Goal: Task Accomplishment & Management: Use online tool/utility

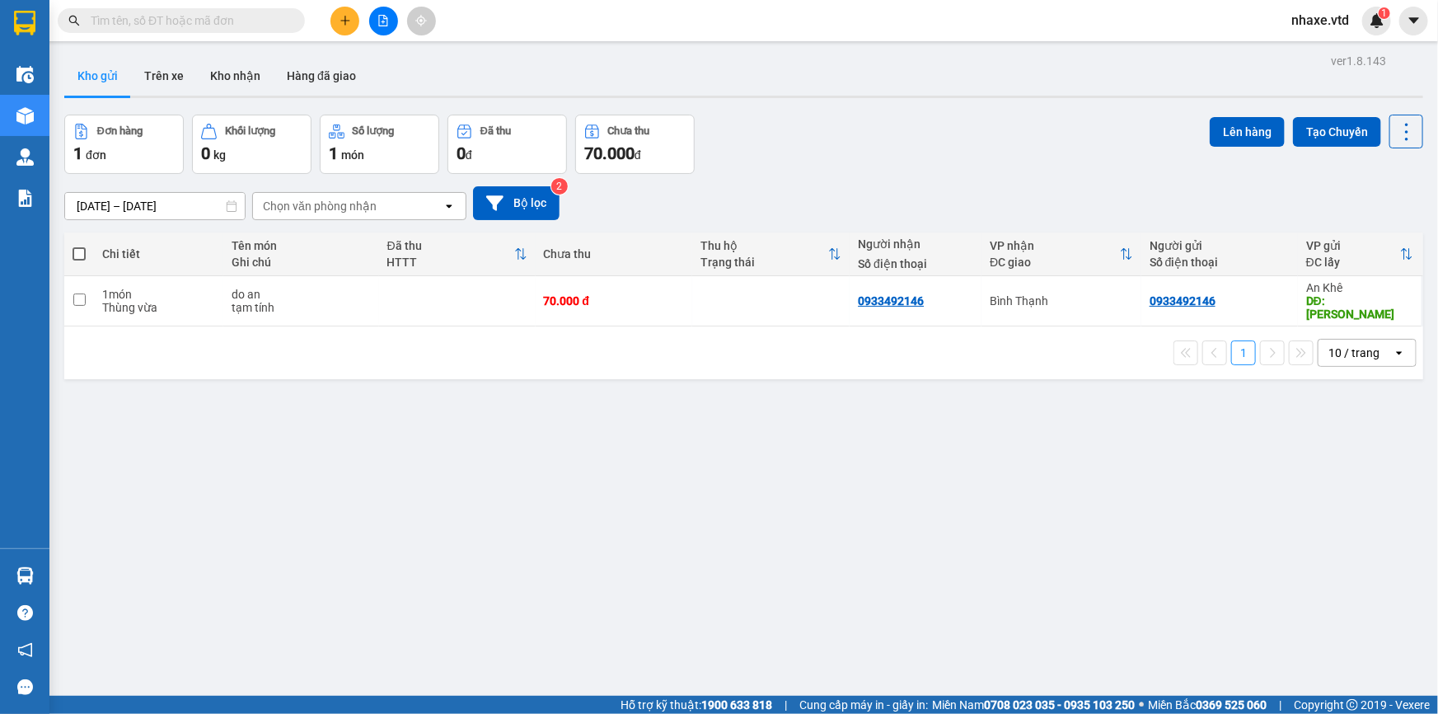
click at [137, 17] on input "text" at bounding box center [188, 21] width 194 height 18
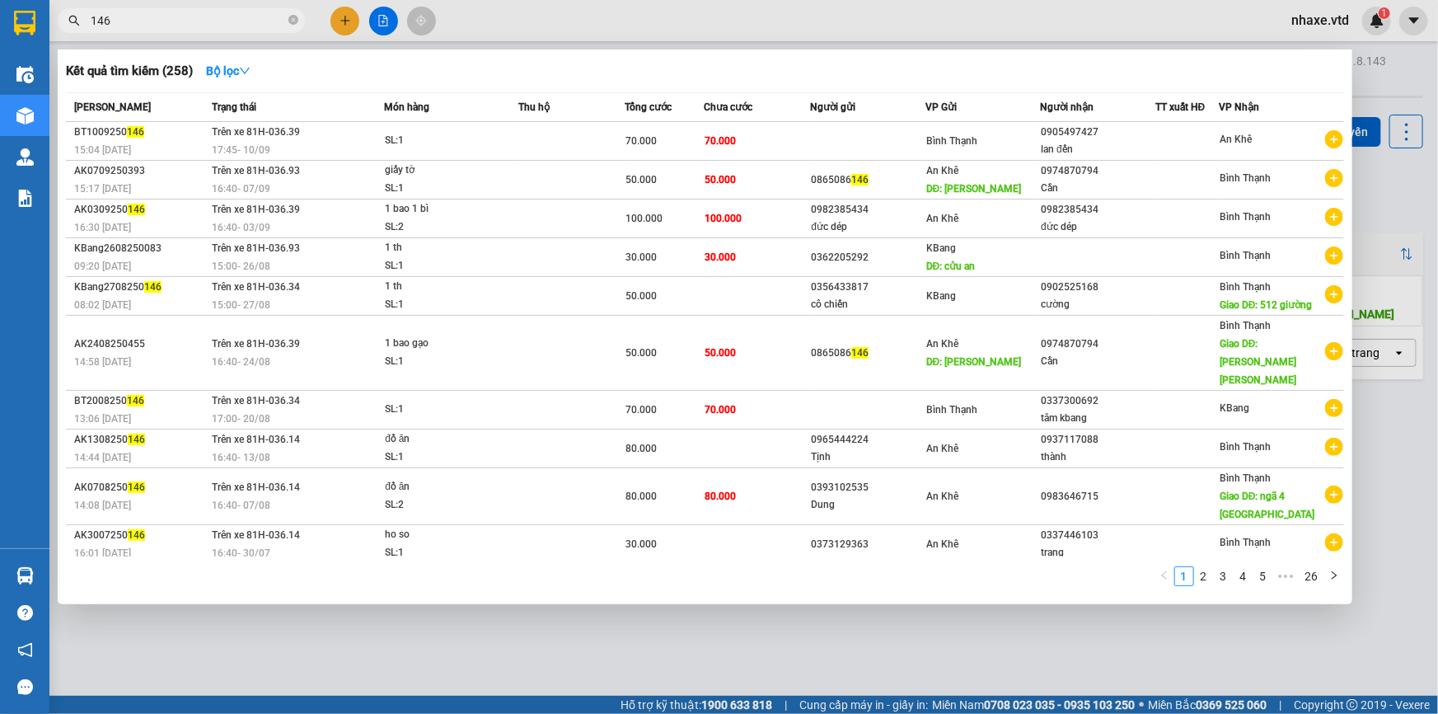
click at [114, 16] on input "146" at bounding box center [188, 21] width 194 height 18
type input "1"
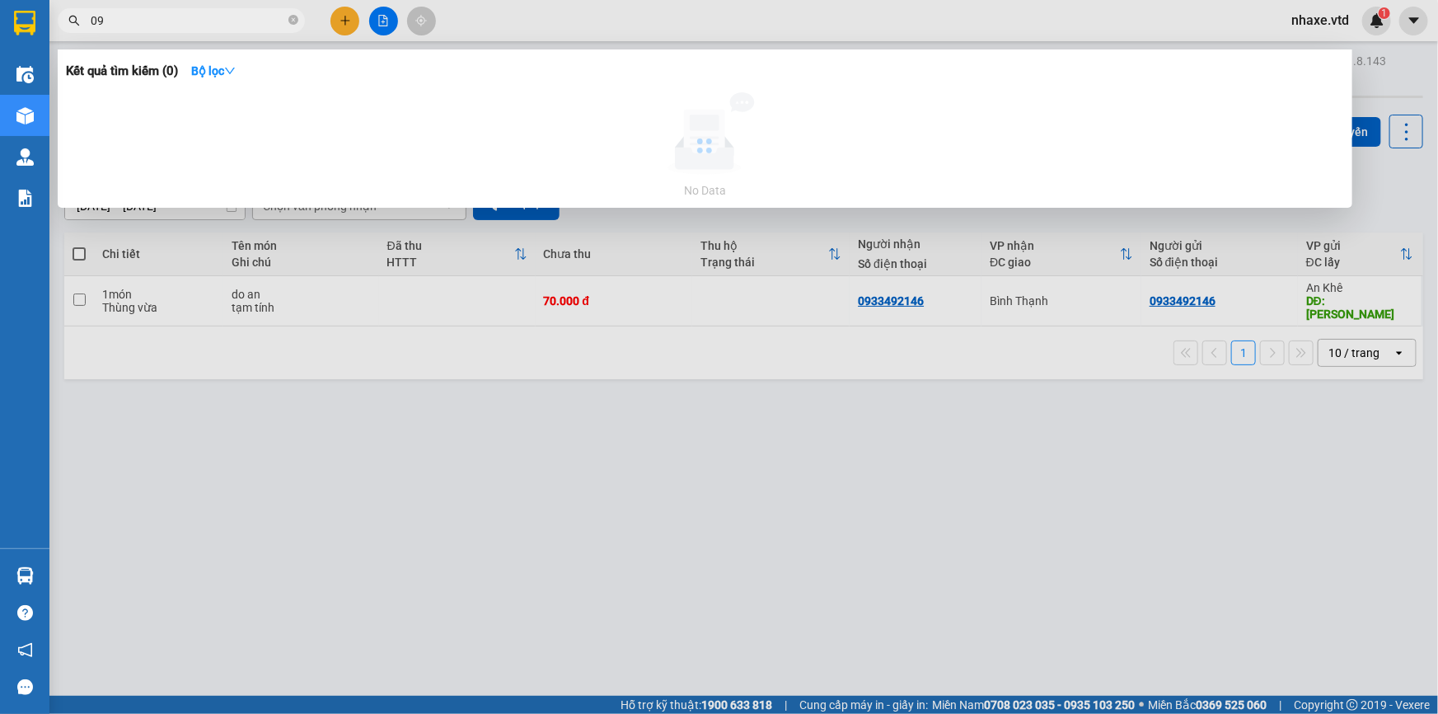
type input "0"
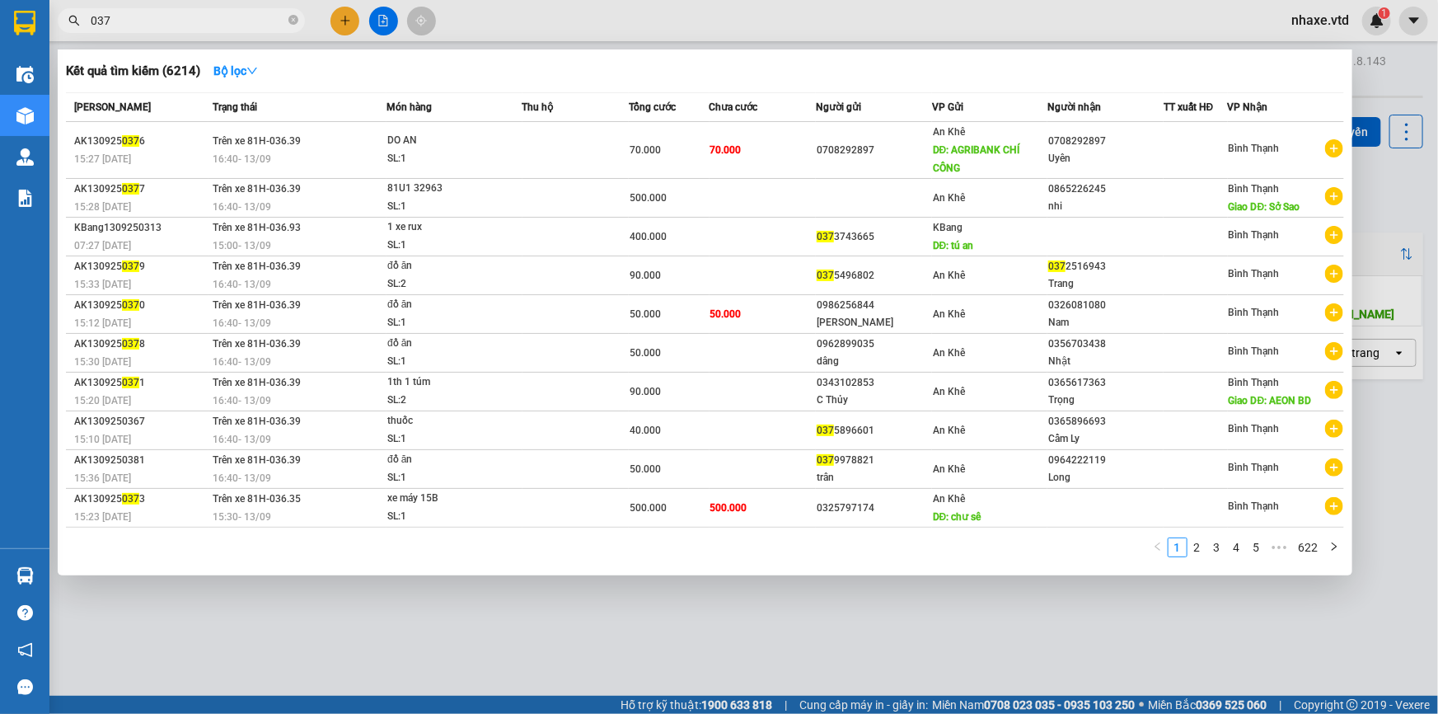
click at [161, 16] on input "037" at bounding box center [188, 21] width 194 height 18
click at [164, 18] on input "037" at bounding box center [188, 21] width 194 height 18
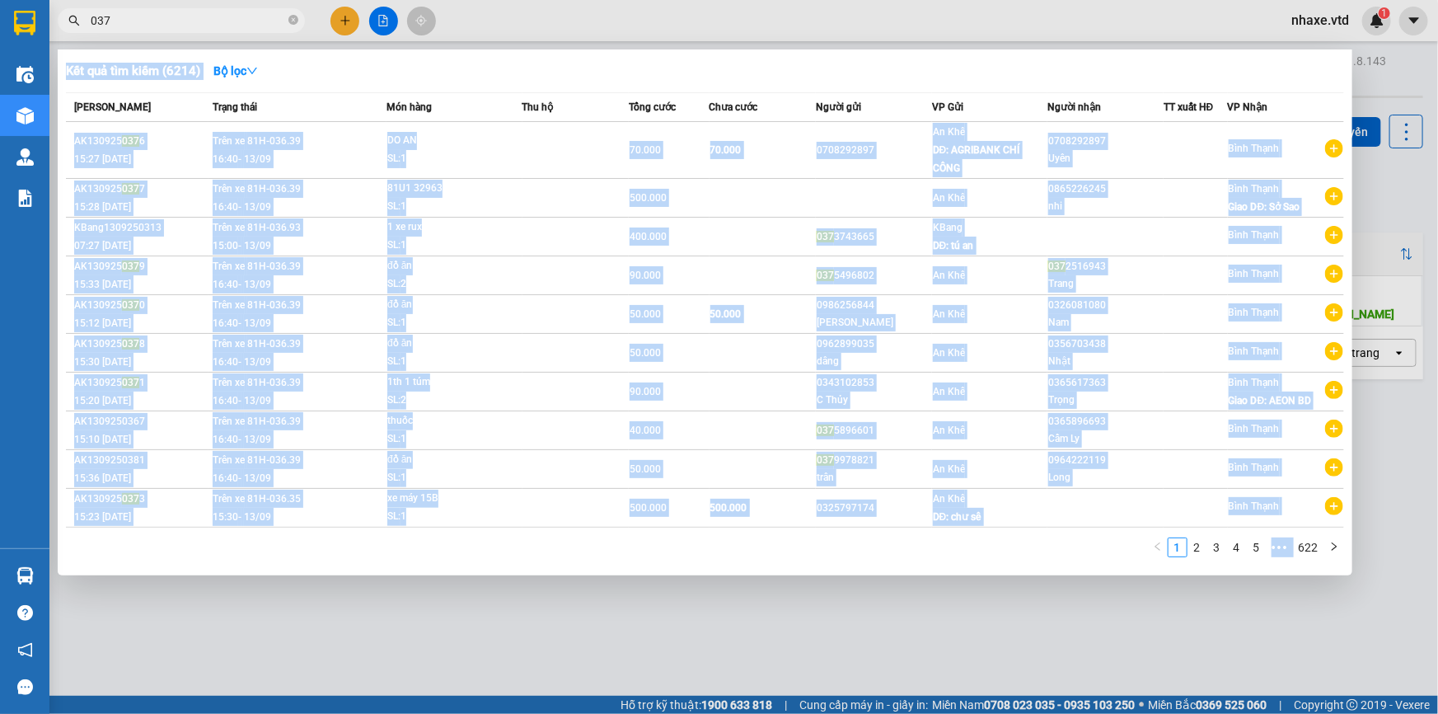
drag, startPoint x: 157, startPoint y: 39, endPoint x: 161, endPoint y: 31, distance: 8.5
click at [161, 31] on div "Kết quả [PERSON_NAME] ( 6214 ) Bộ lọc Mã ĐH Trạng thái Món hàng Thu hộ [PERSON_…" at bounding box center [160, 21] width 321 height 29
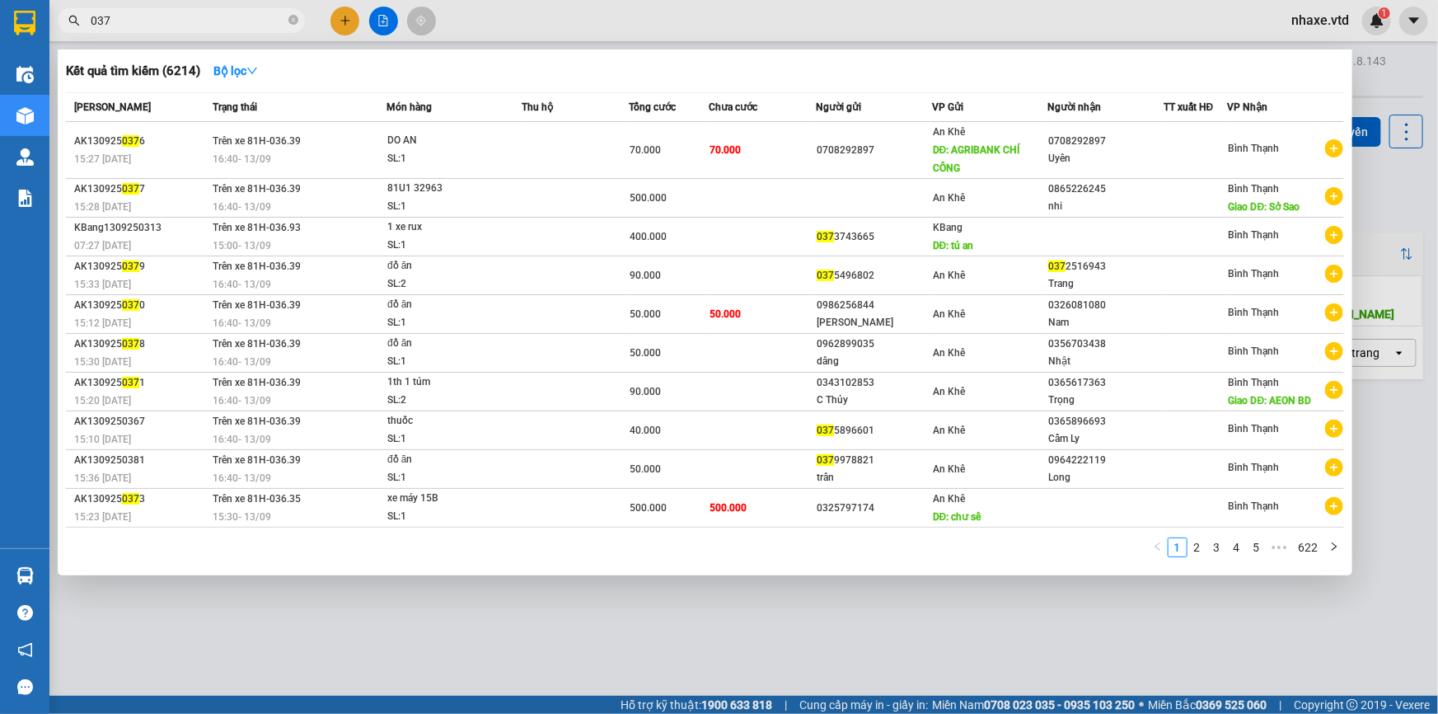
click at [205, 25] on input "037" at bounding box center [188, 21] width 194 height 18
type input "0"
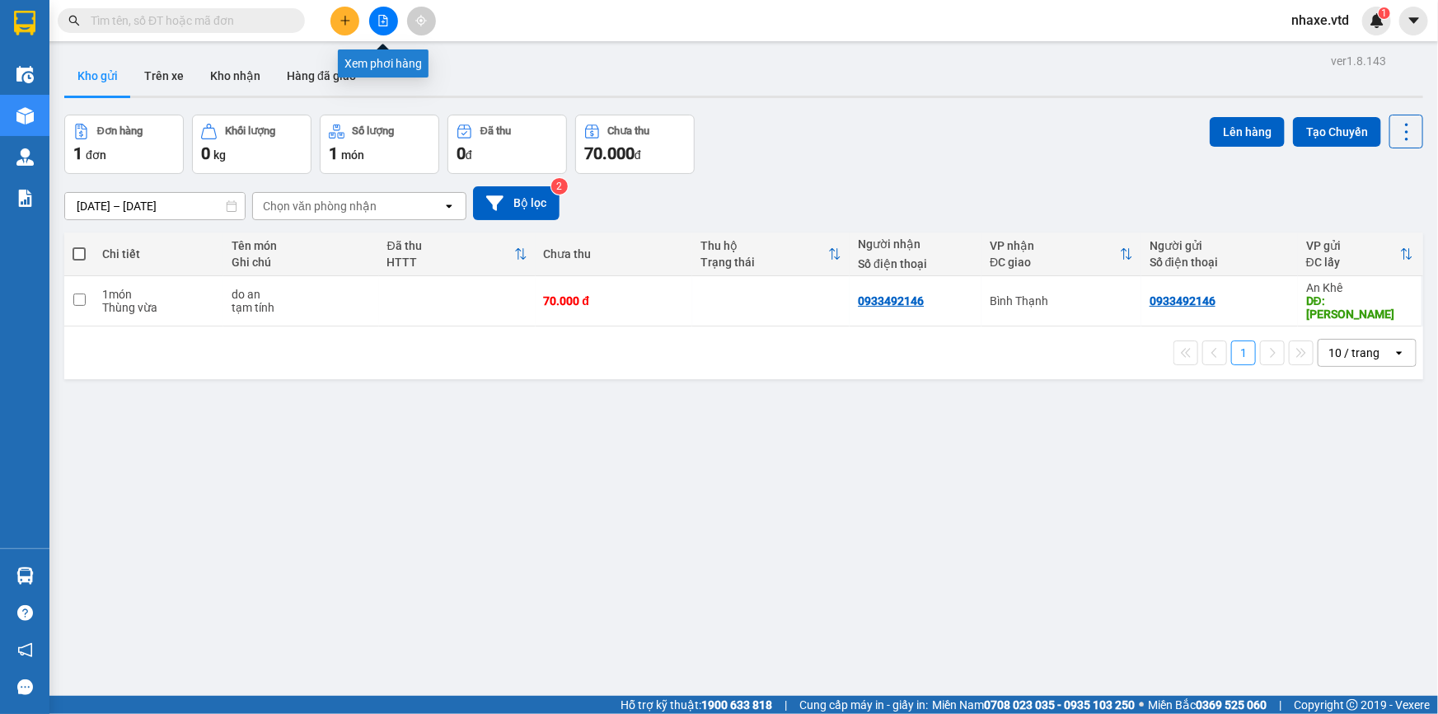
click at [386, 21] on icon "file-add" at bounding box center [383, 21] width 12 height 12
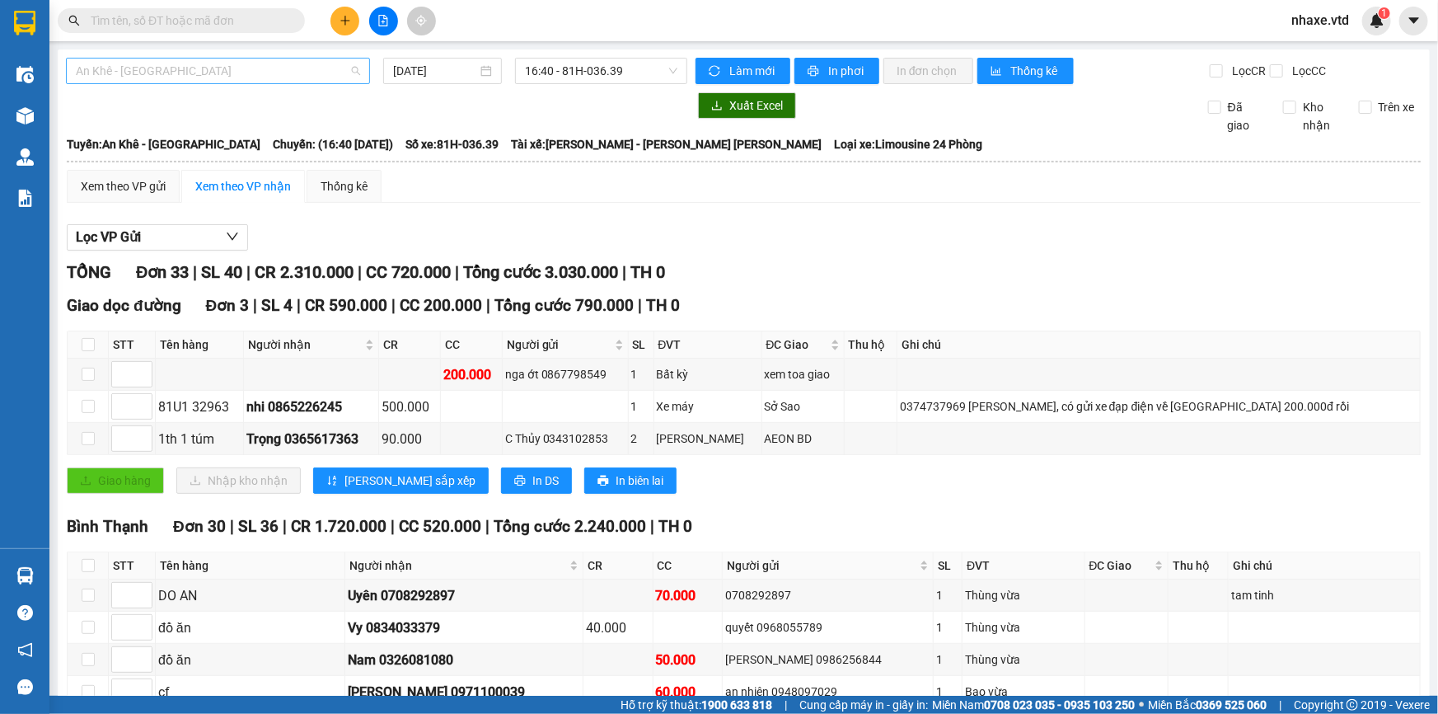
click at [128, 66] on span "An Khê - [GEOGRAPHIC_DATA]" at bounding box center [218, 71] width 284 height 25
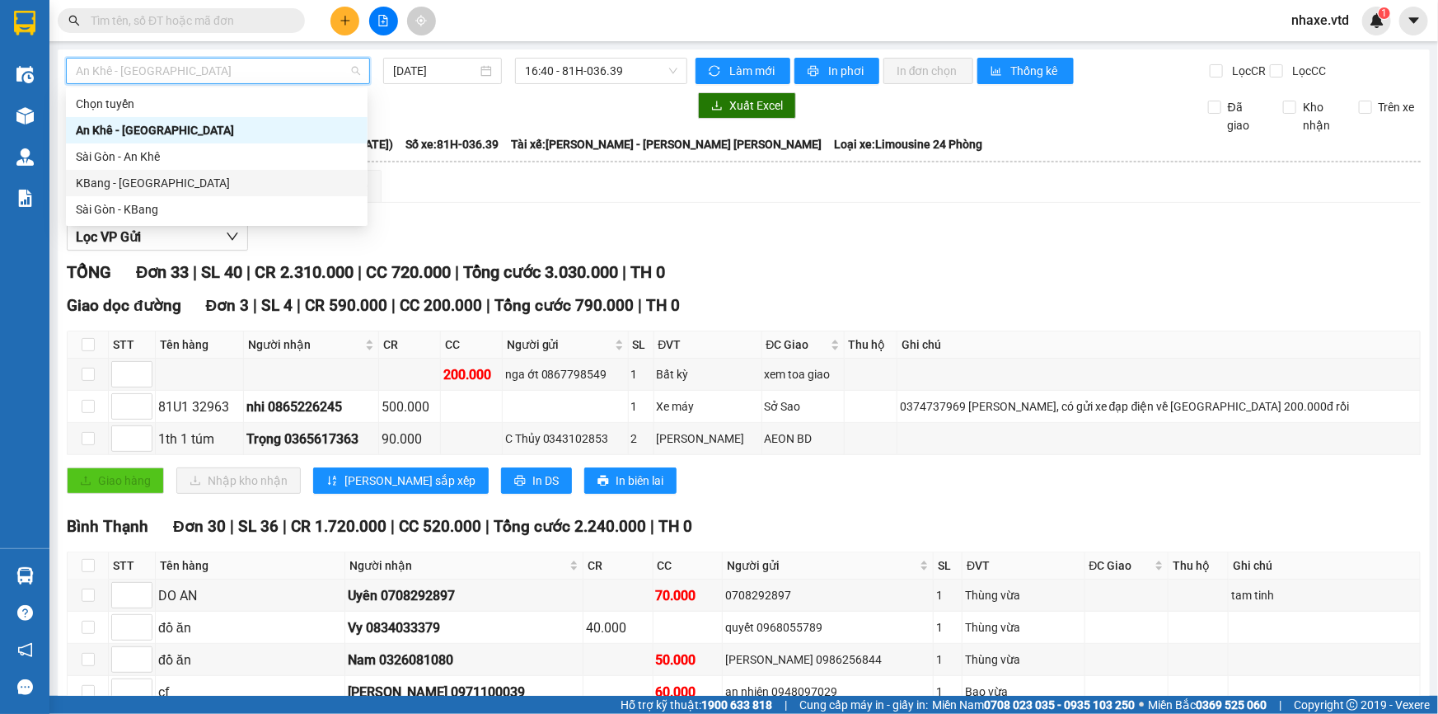
click at [99, 189] on div "KBang - [GEOGRAPHIC_DATA]" at bounding box center [217, 183] width 282 height 18
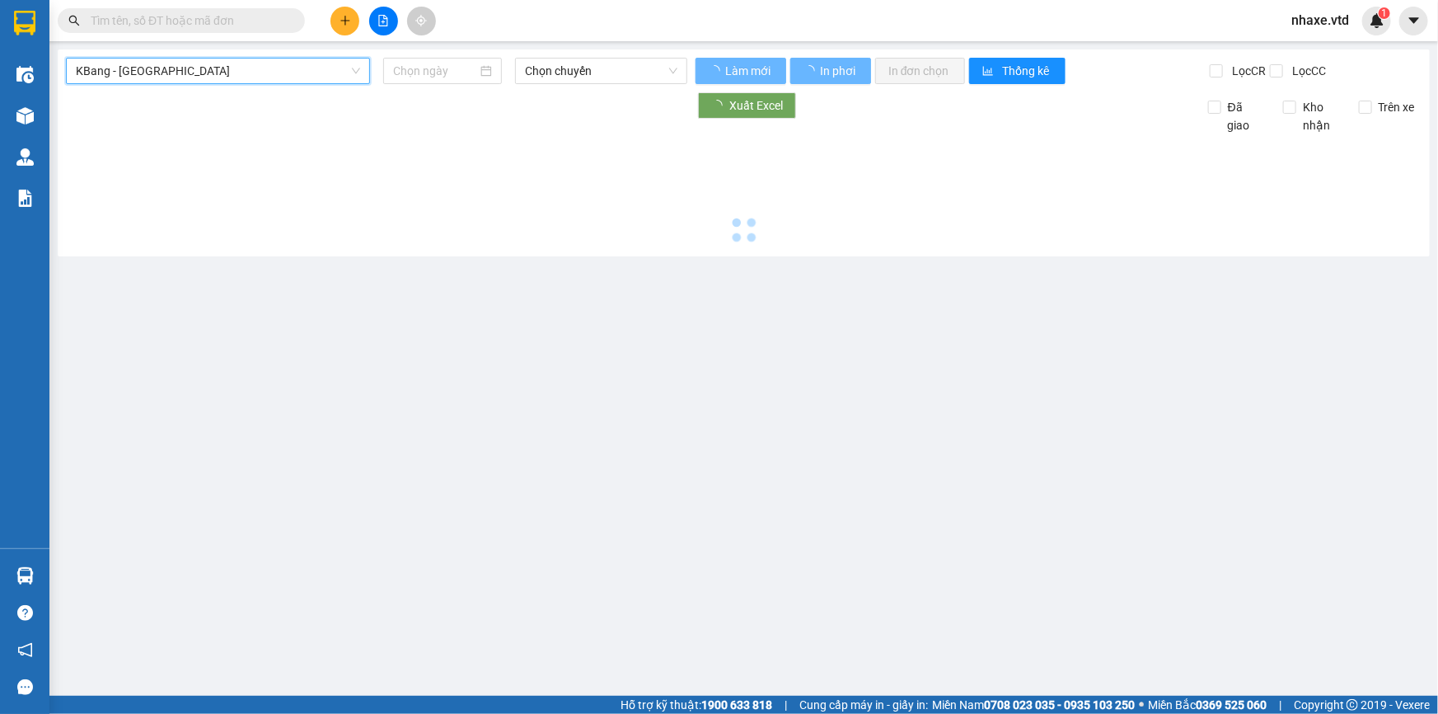
type input "[DATE]"
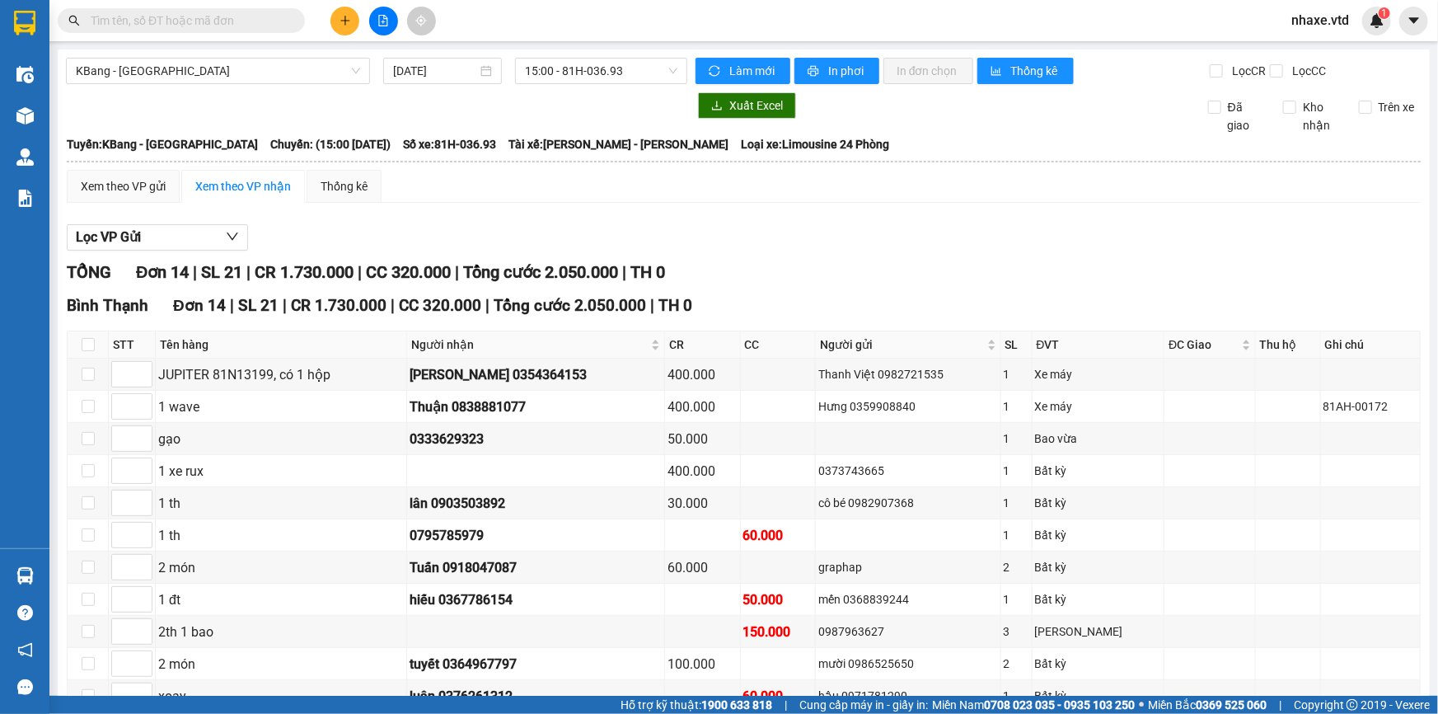
click at [228, 179] on div "Xem theo VP nhận" at bounding box center [243, 186] width 96 height 18
click at [621, 68] on span "15:00 - 81H-036.93" at bounding box center [601, 71] width 152 height 25
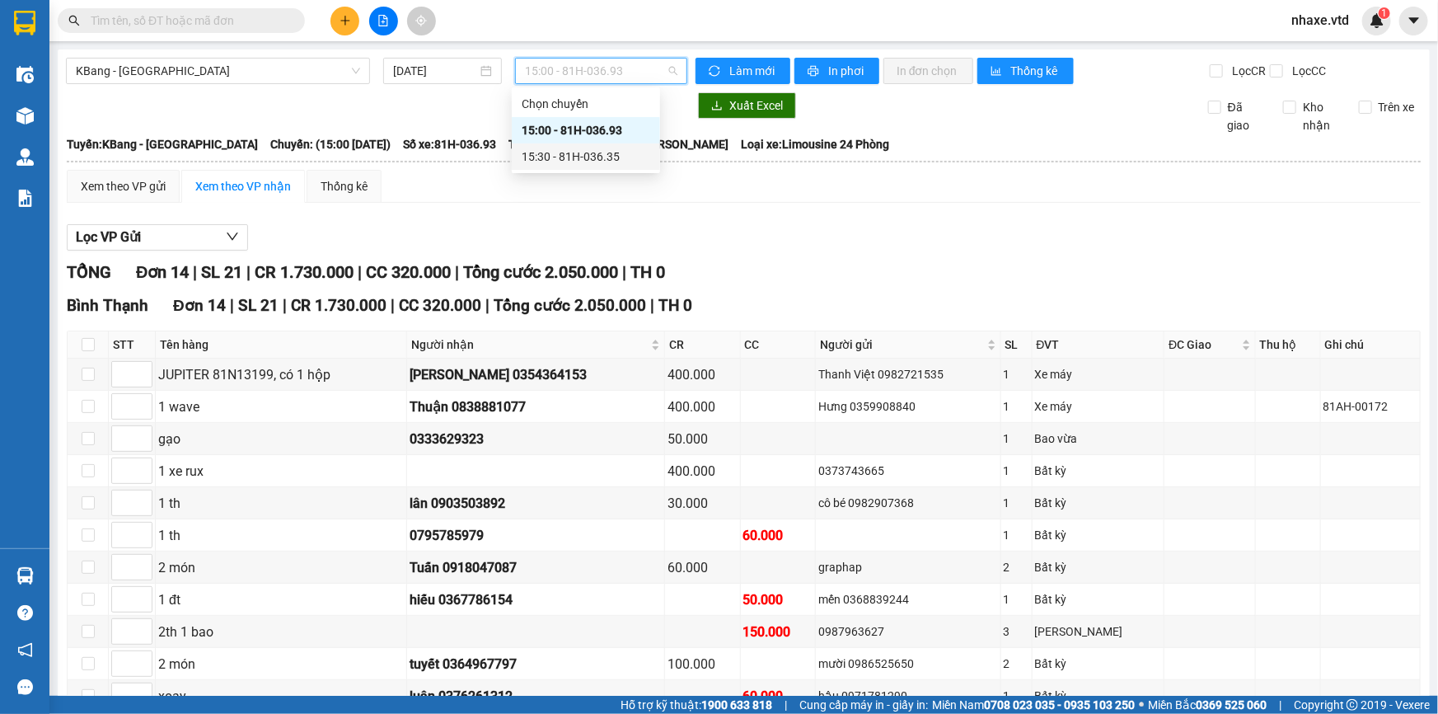
click at [597, 157] on div "15:30 - 81H-036.35" at bounding box center [586, 157] width 129 height 18
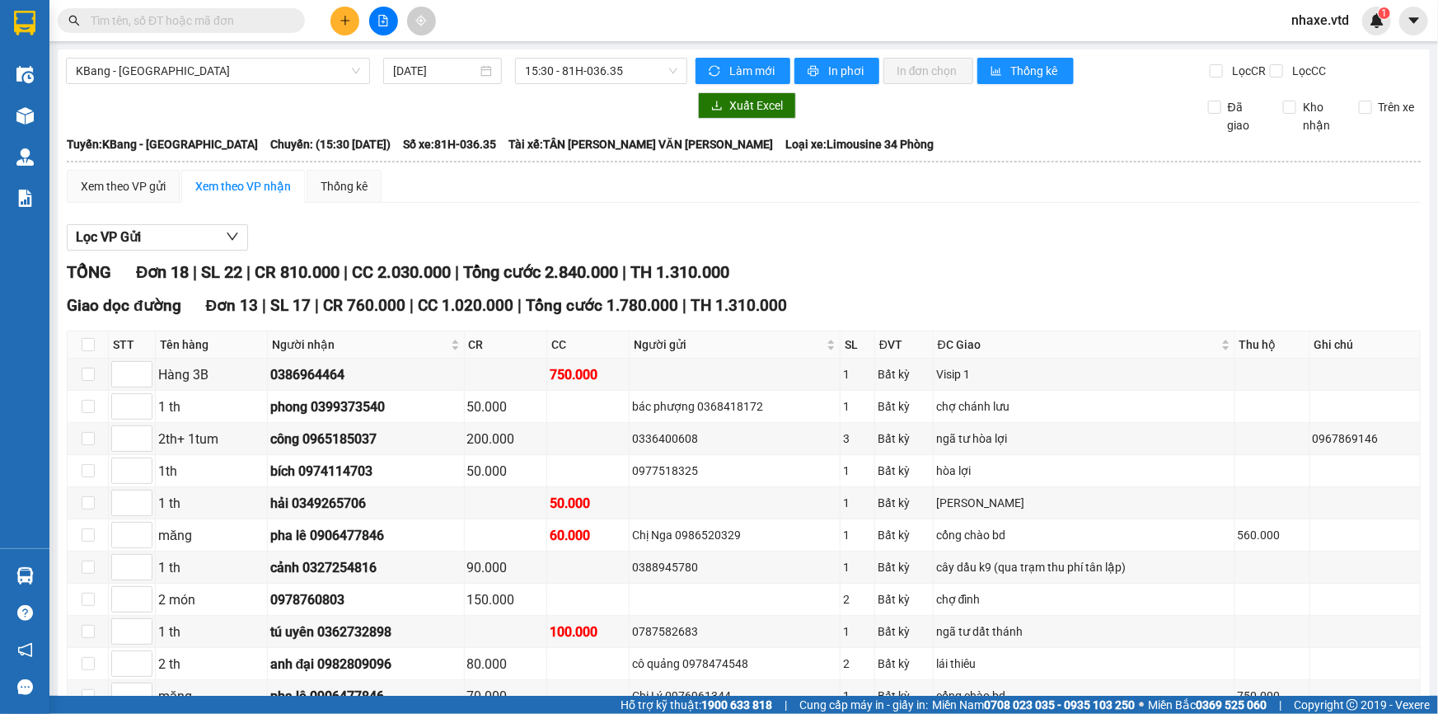
click at [254, 182] on div "Xem theo VP nhận" at bounding box center [243, 186] width 96 height 18
